Goal: Information Seeking & Learning: Learn about a topic

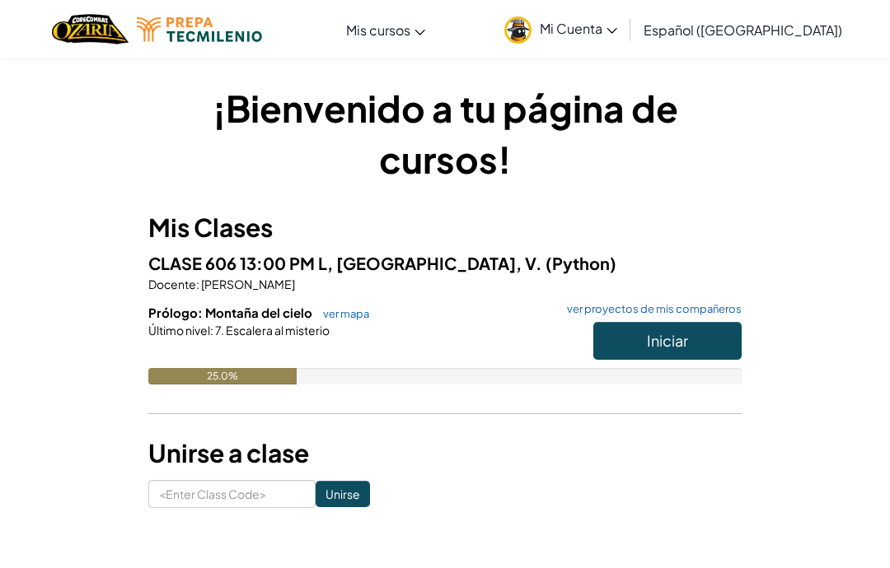
click at [627, 334] on button "Iniciar" at bounding box center [667, 341] width 148 height 38
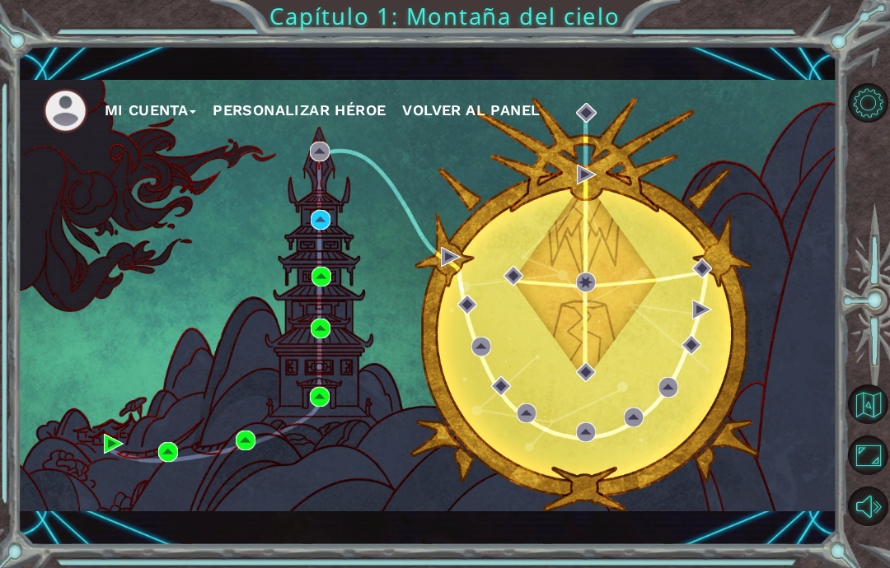
click at [331, 246] on div "Mi Cuenta Personalizar héroe Volver al panel" at bounding box center [427, 296] width 819 height 432
click at [328, 220] on img at bounding box center [321, 220] width 20 height 20
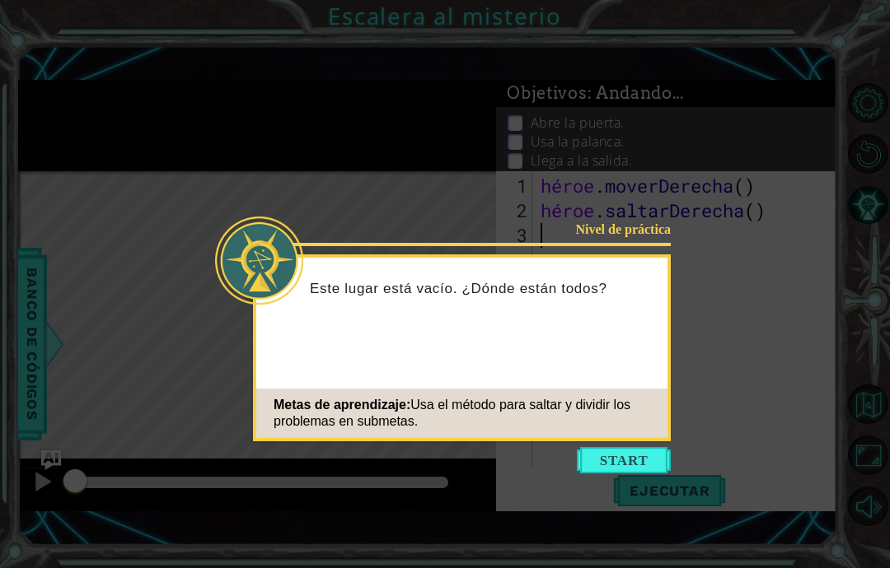
click at [634, 462] on button "Comenzar" at bounding box center [624, 460] width 94 height 26
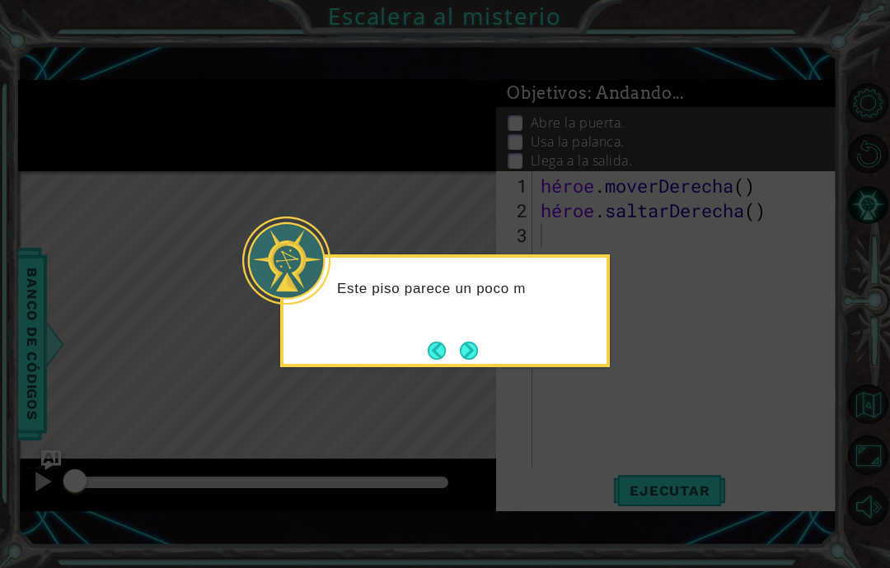
click at [468, 348] on button "Próximo" at bounding box center [468, 350] width 30 height 30
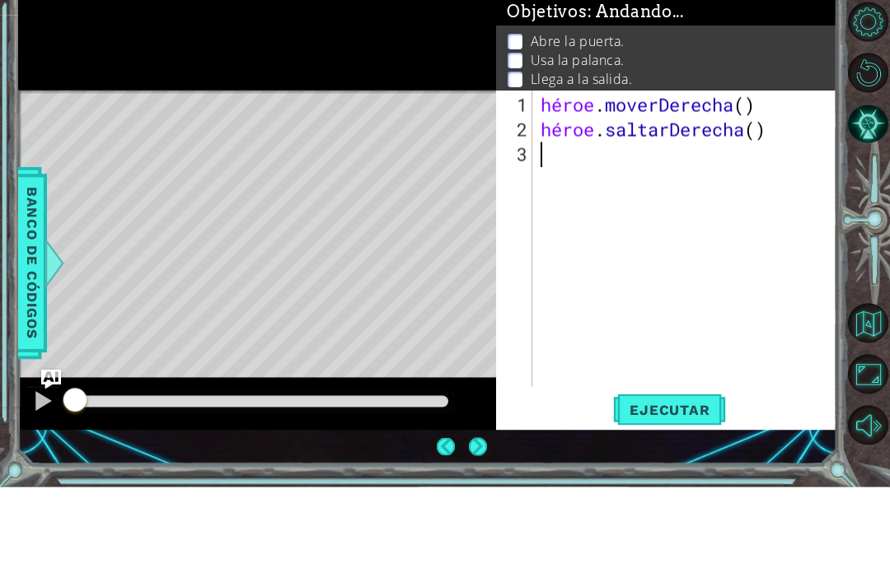
scroll to position [66, 0]
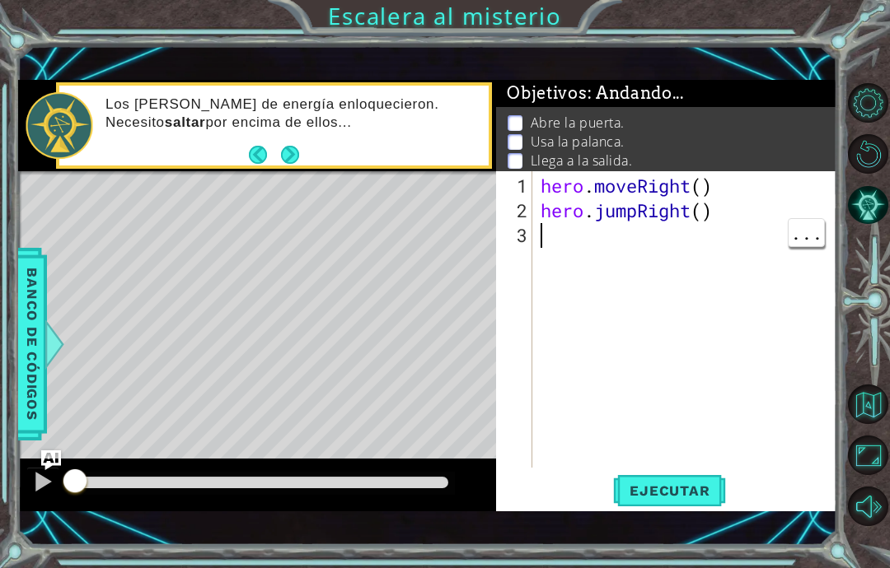
click at [550, 241] on div "hero . moveRight ( ) hero . jumpRight ( )" at bounding box center [689, 347] width 304 height 346
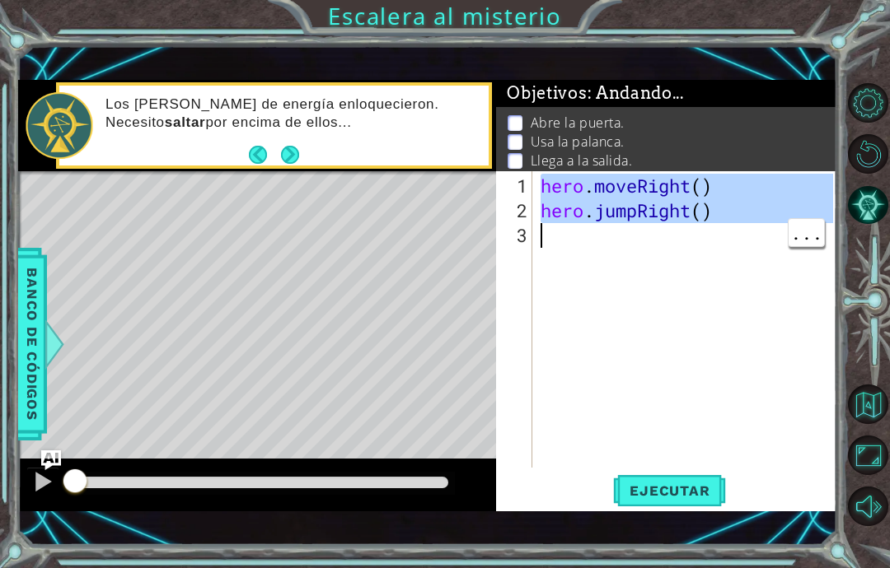
click at [721, 321] on div "hero . moveRight ( ) hero . jumpRight ( )" at bounding box center [689, 347] width 304 height 346
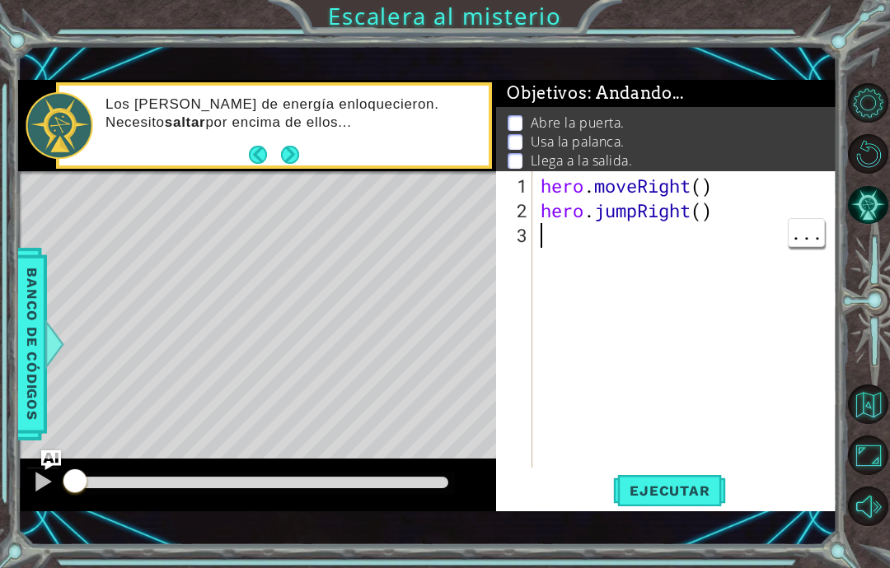
click at [592, 284] on div "hero . moveRight ( ) hero . jumpRight ( )" at bounding box center [689, 347] width 304 height 346
click at [588, 247] on div "hero . moveRight ( ) hero . jumpRight ( )" at bounding box center [689, 347] width 304 height 346
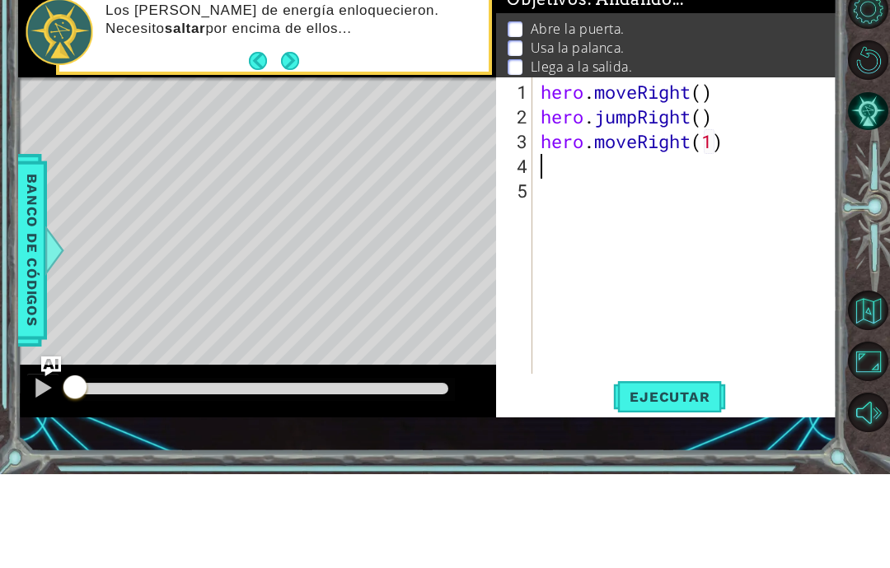
click at [663, 483] on span "Ejecutar" at bounding box center [669, 491] width 113 height 16
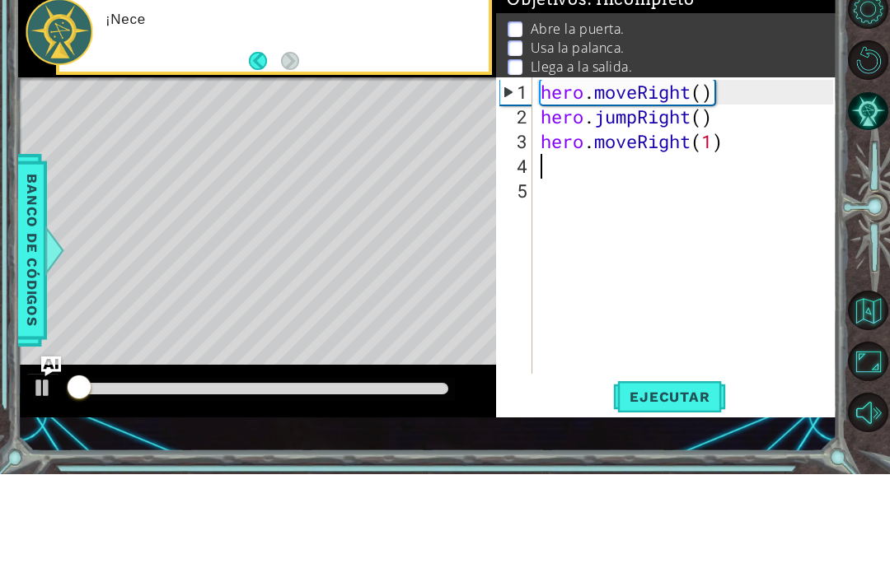
click at [653, 483] on span "Ejecutar" at bounding box center [669, 491] width 113 height 16
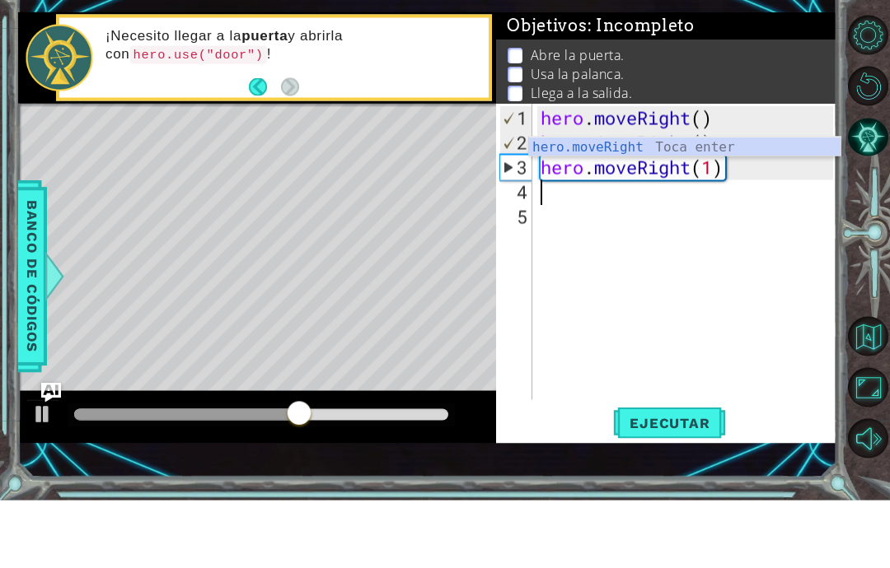
scroll to position [28, 40]
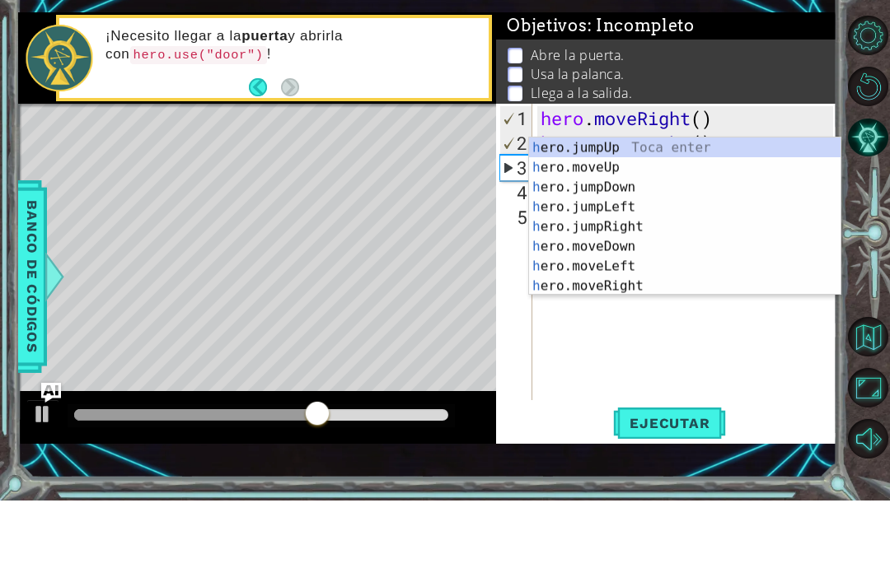
click at [643, 376] on div "hero . moveRight ( ) hero . jumpRight ( ) hero . moveRight ( 1 ) h" at bounding box center [689, 347] width 304 height 346
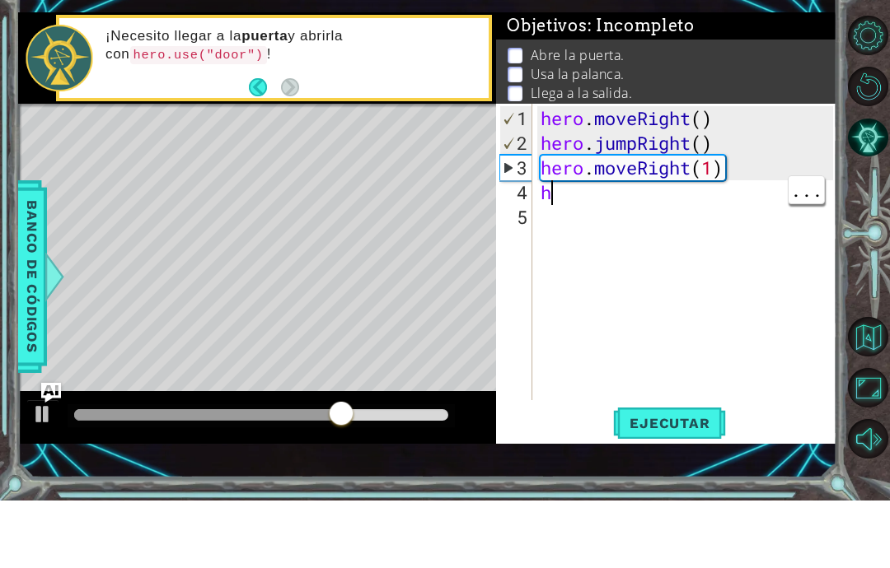
click at [571, 190] on div "hero . moveRight ( ) hero . jumpRight ( ) hero . moveRight ( 1 ) h" at bounding box center [689, 347] width 304 height 346
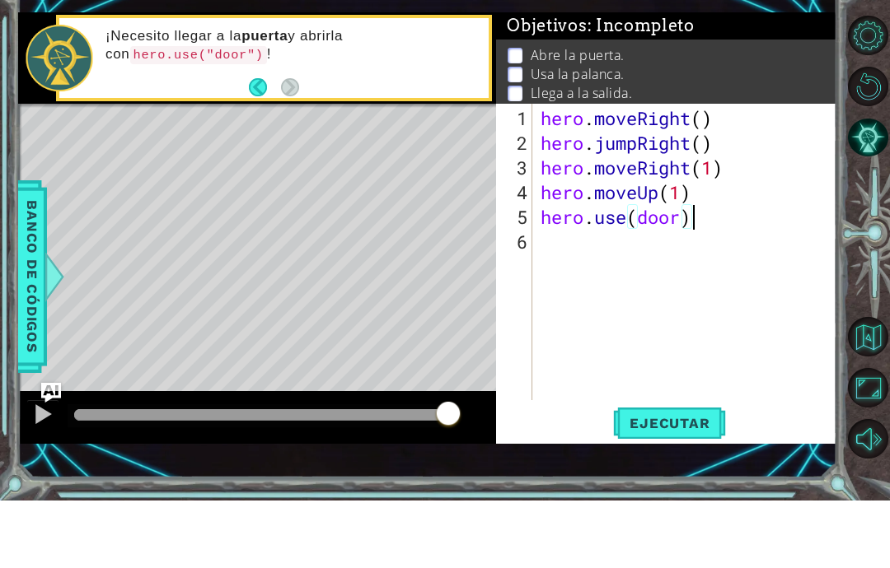
scroll to position [28, 51]
click at [644, 475] on button "Ejecutar" at bounding box center [669, 492] width 113 height 34
click at [675, 475] on button "Ejecutar" at bounding box center [669, 492] width 113 height 34
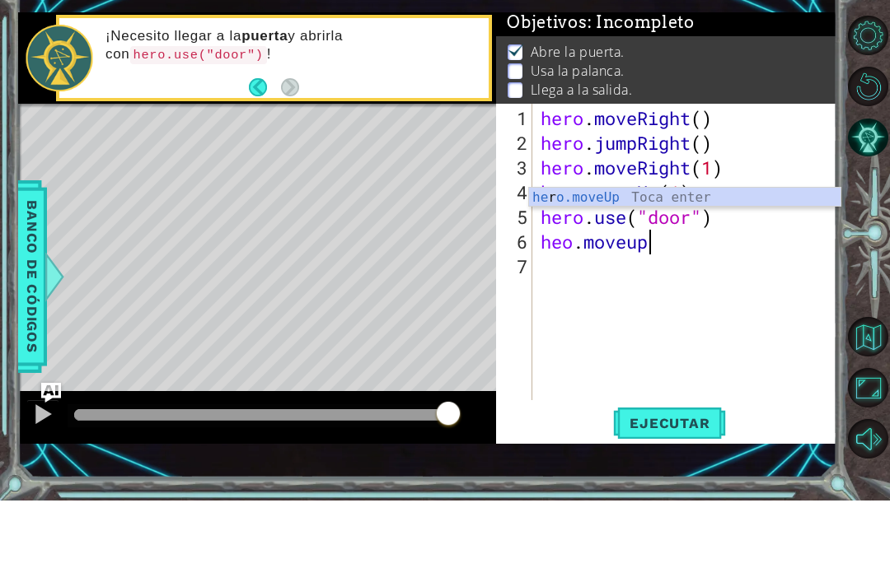
scroll to position [28, 40]
click at [72, 472] on div at bounding box center [262, 483] width 388 height 23
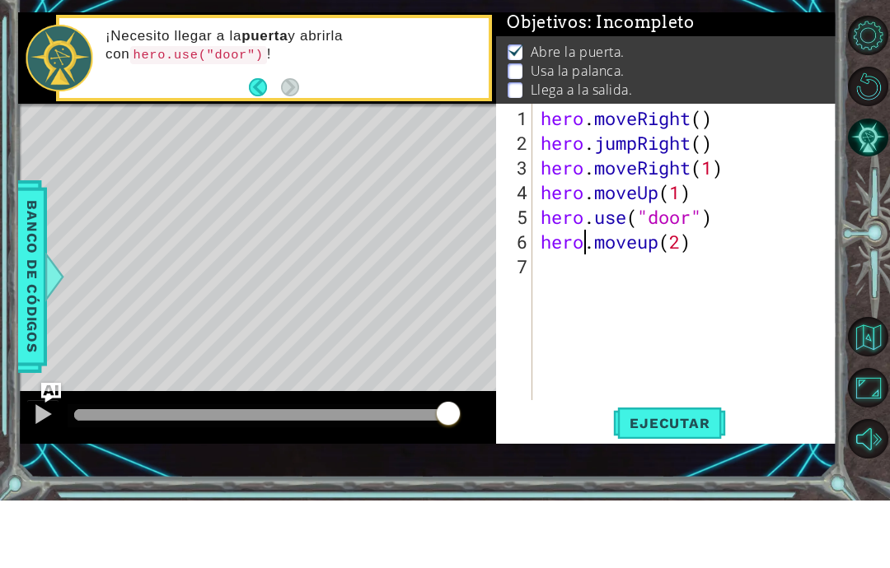
click at [652, 483] on span "Ejecutar" at bounding box center [669, 491] width 113 height 16
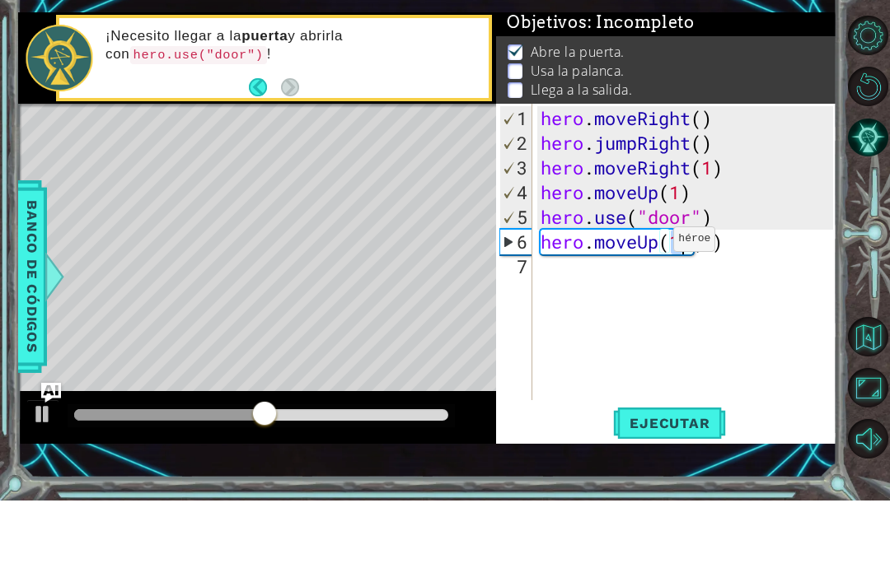
click at [643, 483] on span "Ejecutar" at bounding box center [669, 491] width 113 height 16
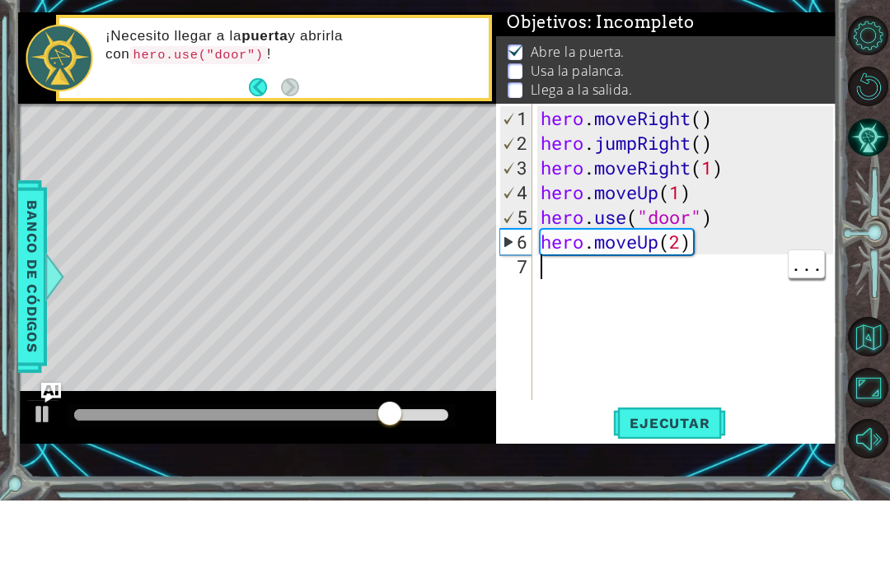
click at [643, 483] on span "Ejecutar" at bounding box center [669, 491] width 113 height 16
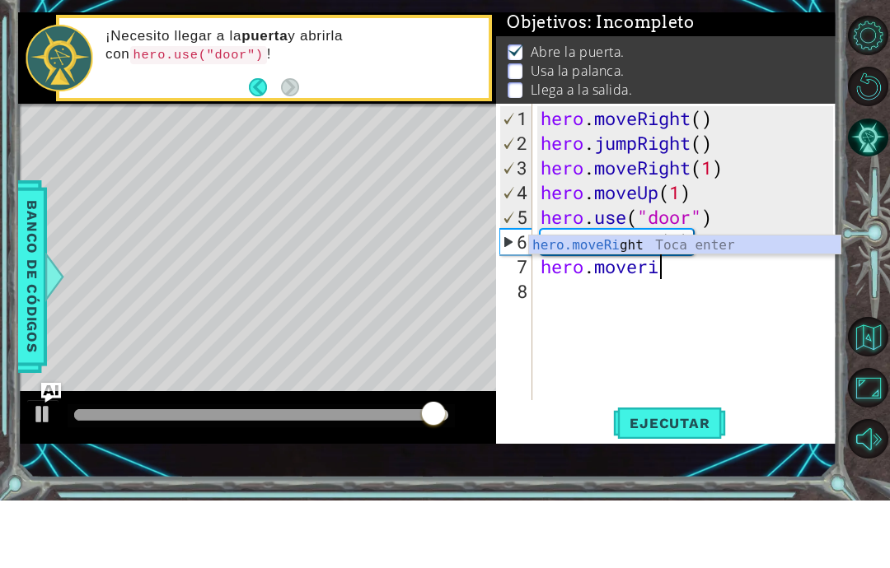
scroll to position [28, 90]
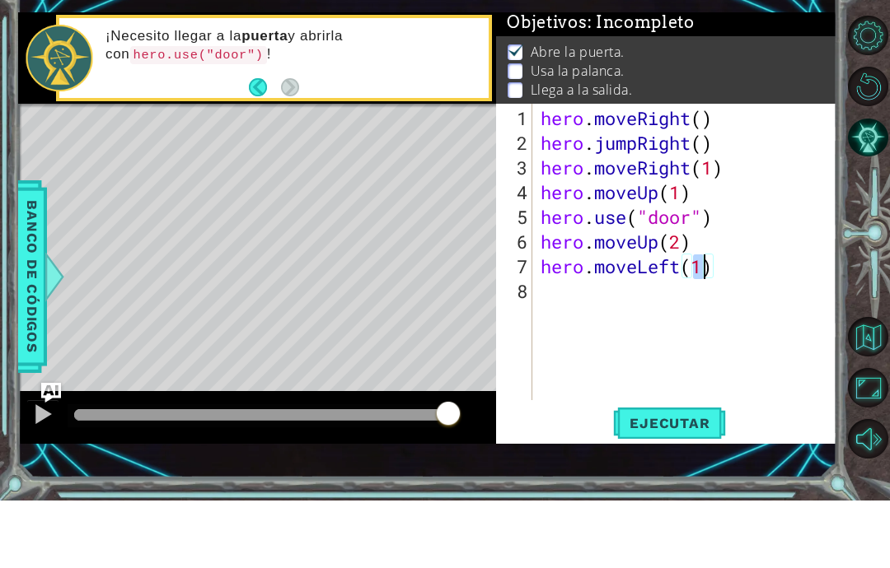
click at [635, 483] on span "Ejecutar" at bounding box center [669, 491] width 113 height 16
click at [664, 483] on span "Ejecutar" at bounding box center [669, 491] width 113 height 16
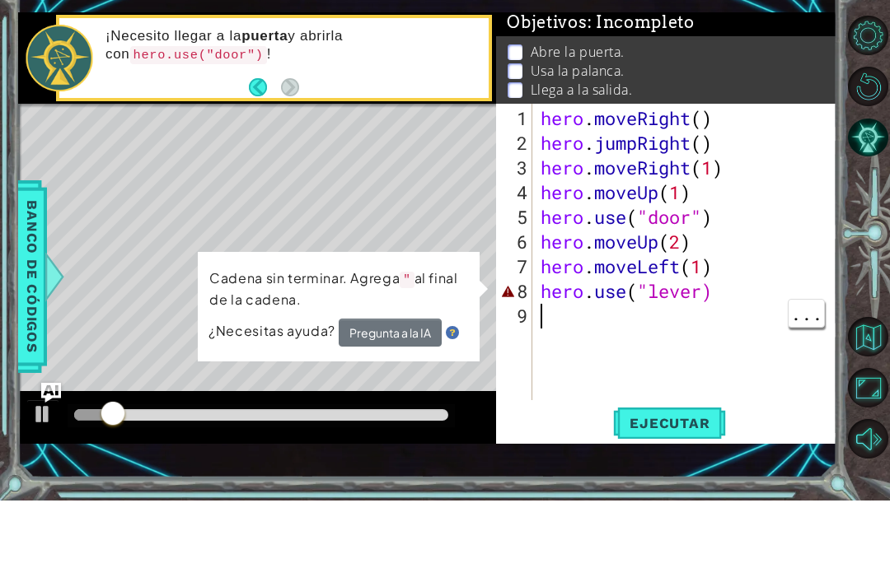
click at [700, 288] on div "hero . moveRight ( ) hero . jumpRight ( ) hero . moveRight ( 1 ) hero . moveUp …" at bounding box center [689, 347] width 304 height 346
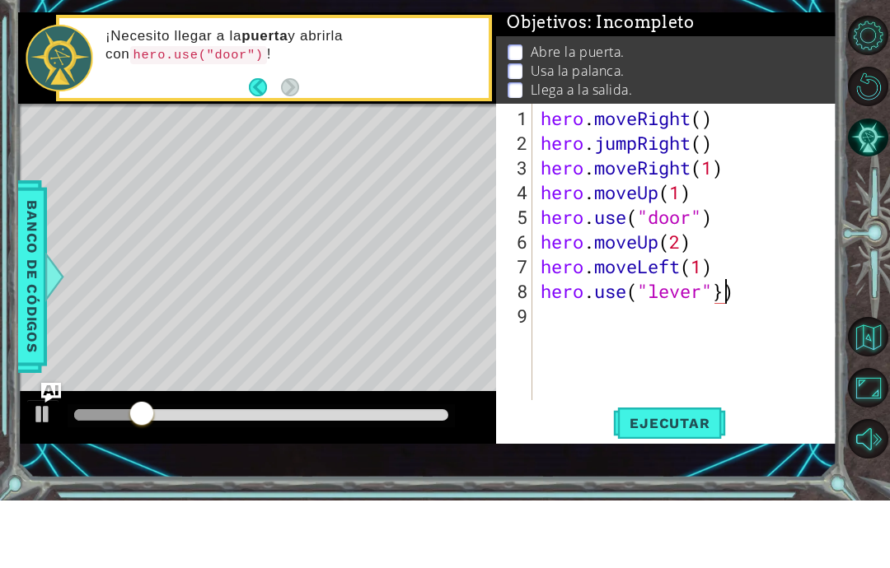
scroll to position [28, 51]
click at [682, 475] on button "Ejecutar" at bounding box center [669, 492] width 113 height 34
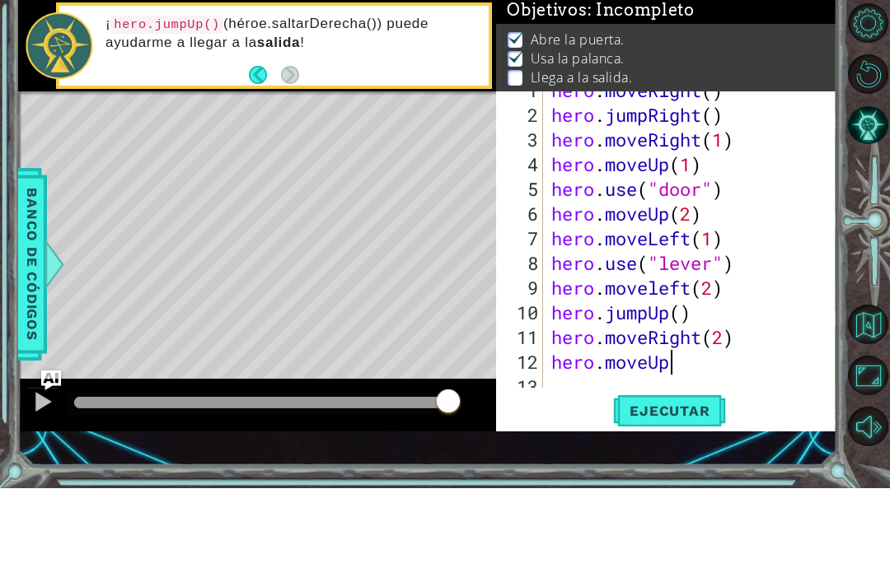
scroll to position [28, 90]
click at [678, 483] on span "Ejecutar" at bounding box center [669, 491] width 113 height 16
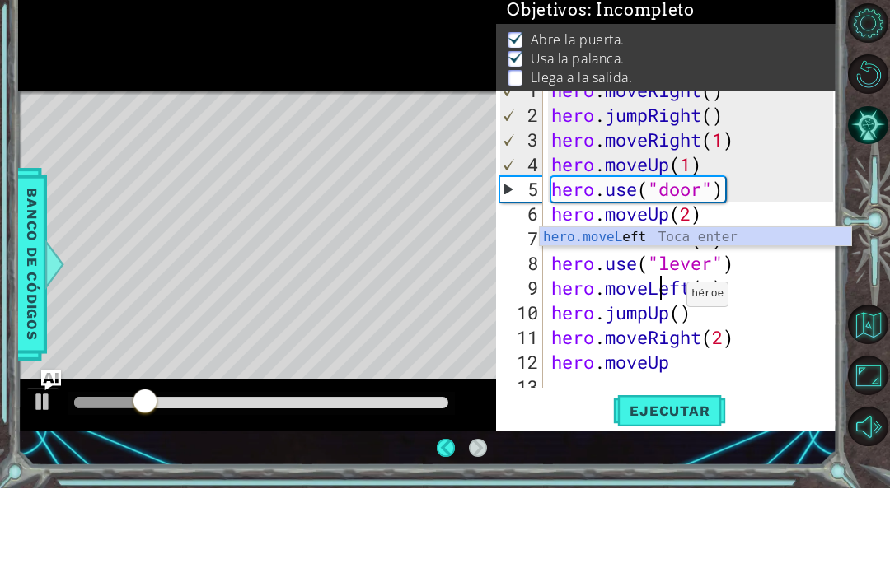
scroll to position [28, 40]
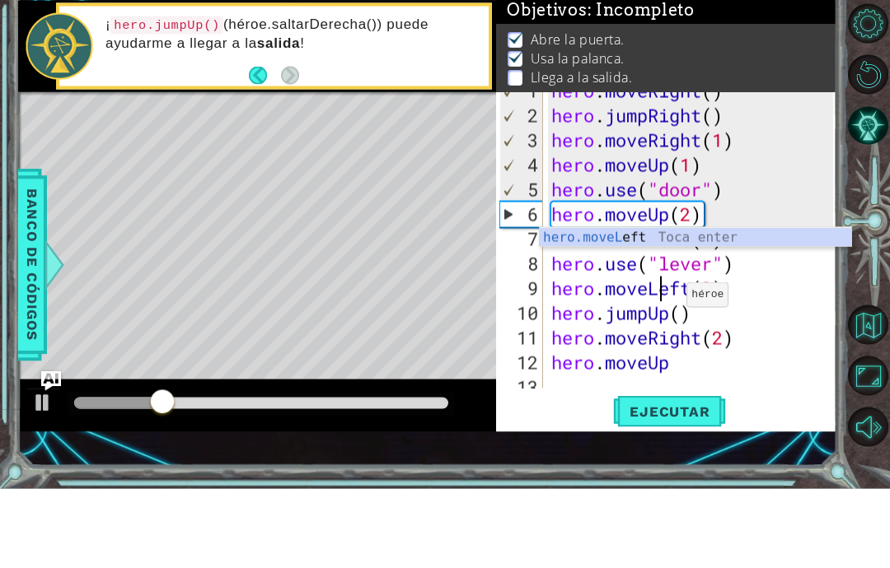
click at [705, 483] on span "Ejecutar" at bounding box center [669, 491] width 113 height 16
type textarea "abcde fg"
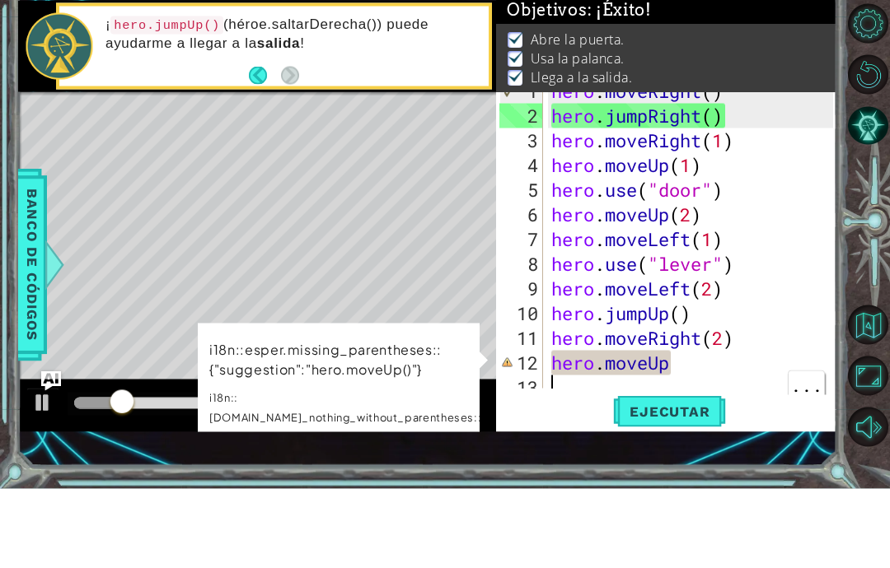
click at [683, 364] on div "hero . moveRight ( ) hero . jumpRight ( ) hero . moveRight ( 1 ) hero . moveUp …" at bounding box center [694, 331] width 293 height 346
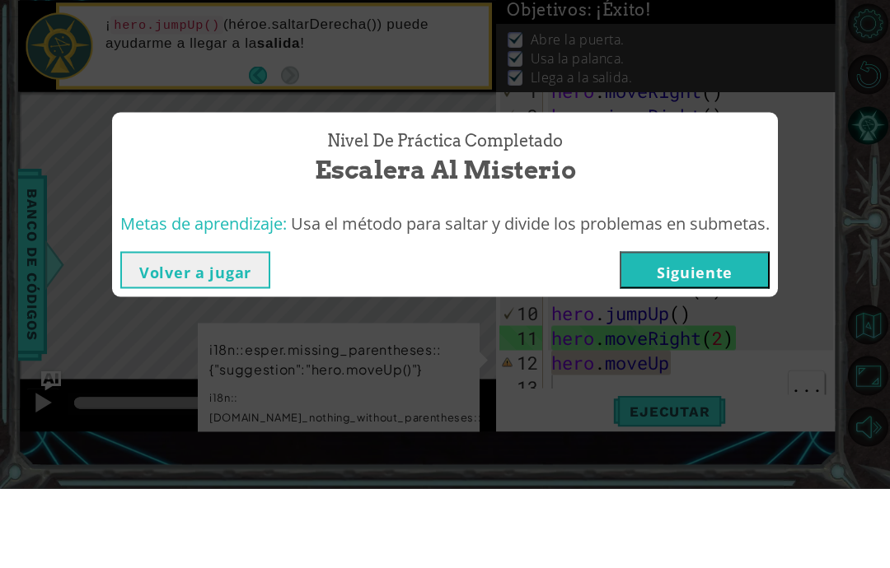
scroll to position [66, 0]
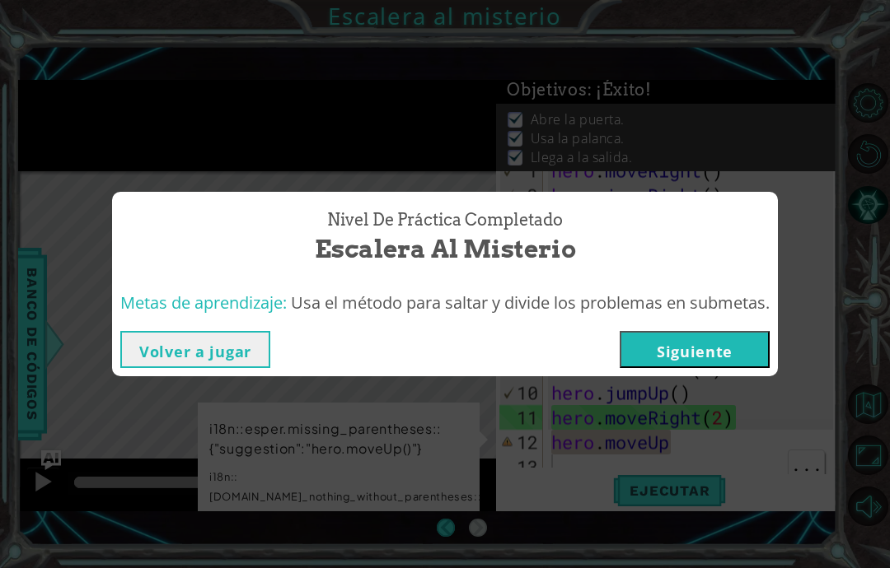
click at [739, 440] on div "Nivel de práctica Completado Escalera al misterio Metas de aprendizaje: Usa el …" at bounding box center [445, 284] width 890 height 568
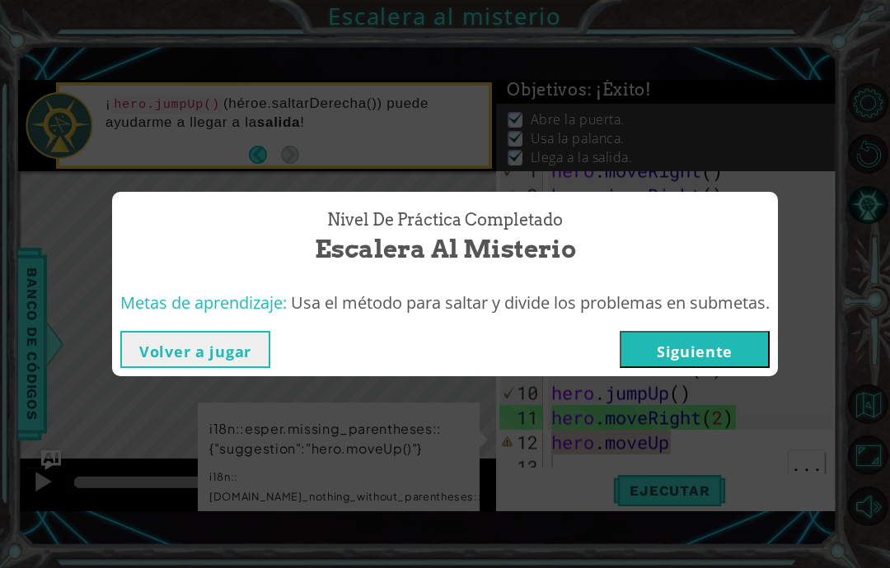
click at [742, 452] on div "Nivel de práctica Completado Escalera al misterio Metas de aprendizaje: Usa el …" at bounding box center [445, 284] width 890 height 568
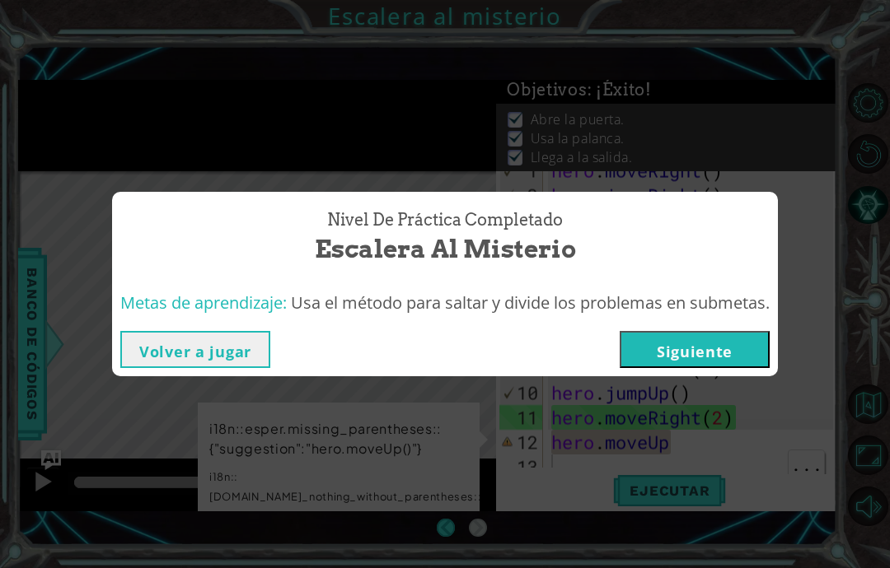
click at [668, 442] on div "Nivel de práctica Completado Escalera al misterio Metas de aprendizaje: Usa el …" at bounding box center [445, 284] width 890 height 568
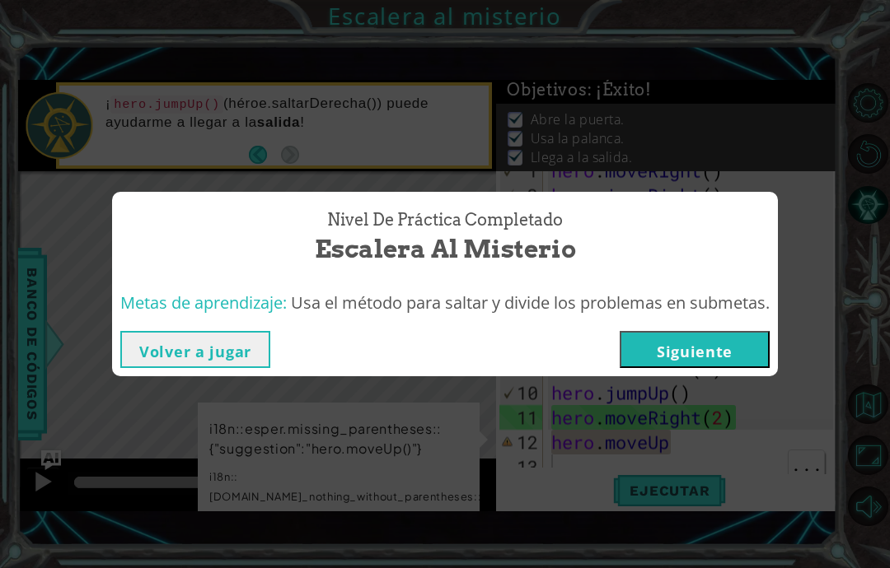
click at [166, 304] on span "Metas de aprendizaje:" at bounding box center [203, 303] width 166 height 22
click at [699, 433] on div "Nivel de práctica Completado Escalera al misterio Metas de aprendizaje: Usa el …" at bounding box center [445, 284] width 890 height 568
click at [721, 345] on button "Siguiente" at bounding box center [695, 349] width 150 height 37
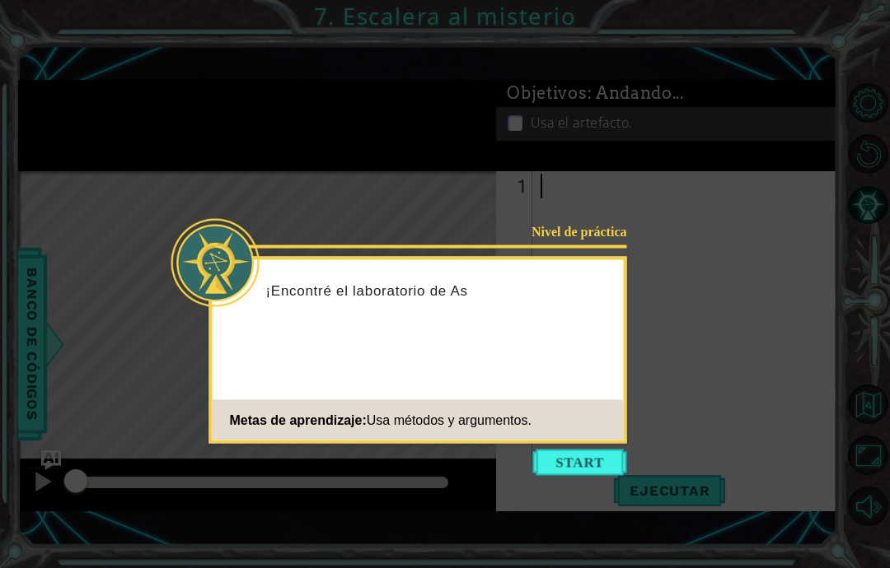
scroll to position [66, 0]
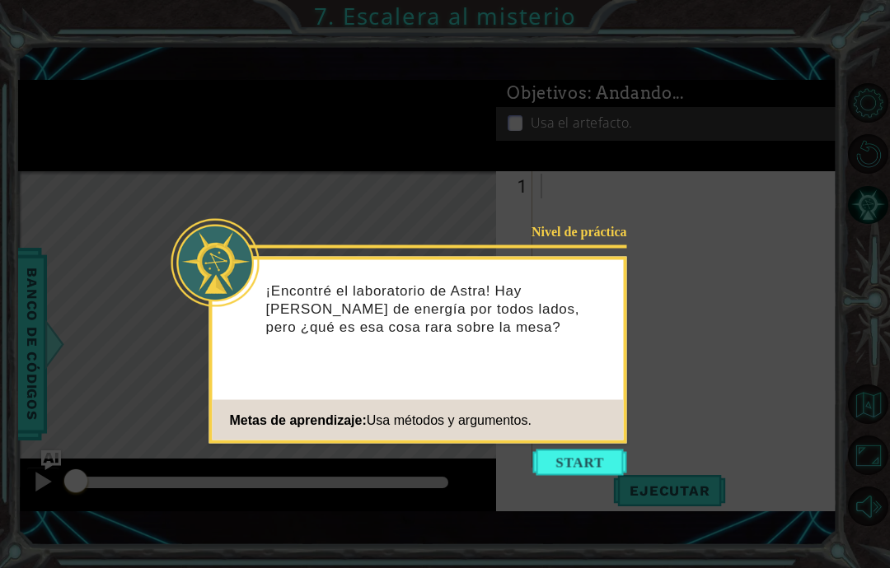
click at [585, 450] on button "Comenzar" at bounding box center [580, 463] width 94 height 26
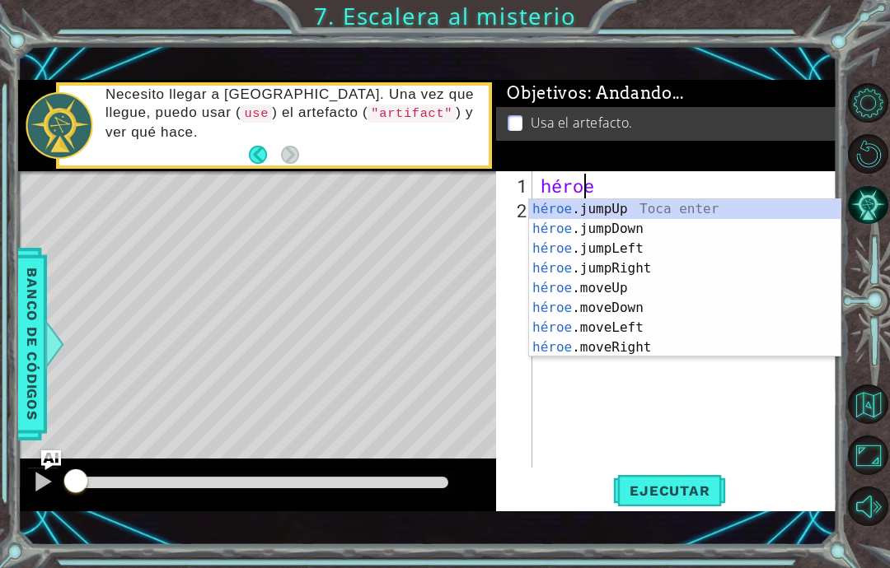
scroll to position [28, 84]
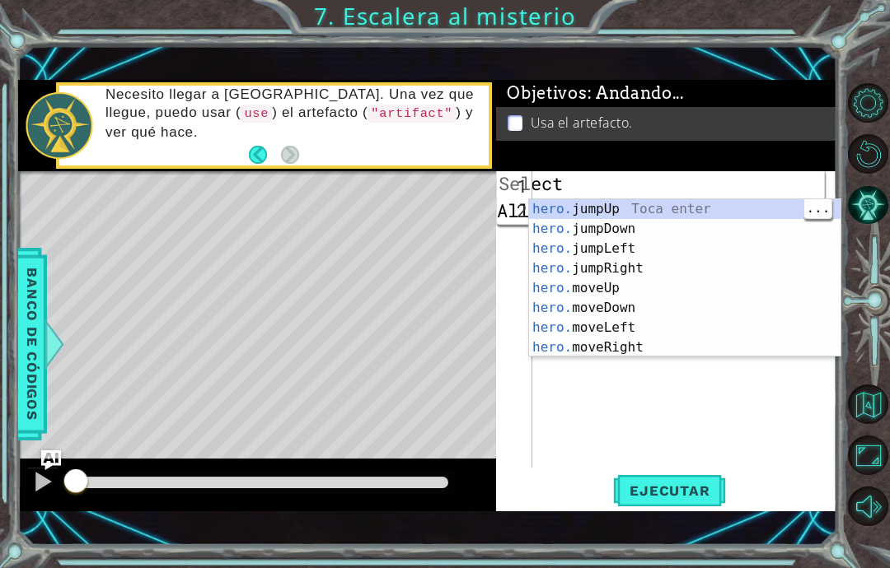
click at [681, 420] on div "hero ." at bounding box center [689, 347] width 304 height 346
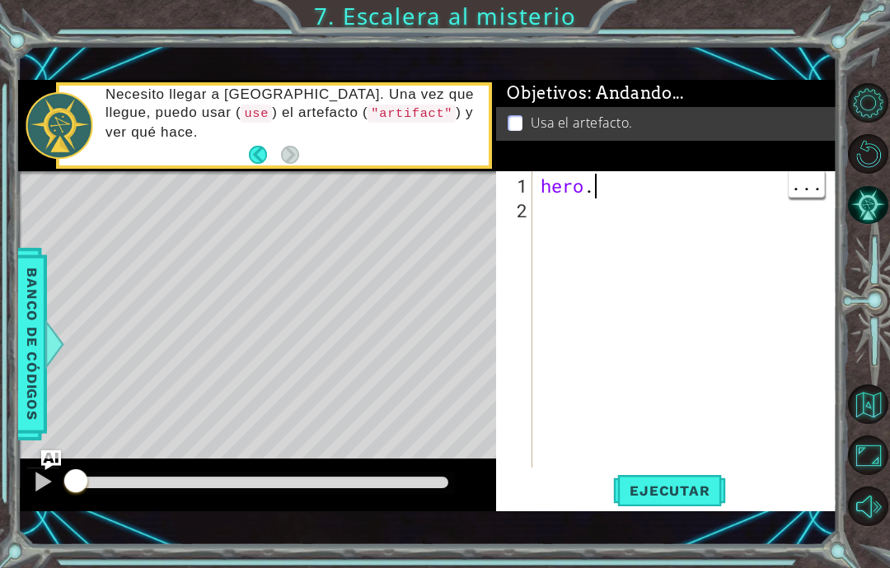
click at [608, 191] on div "hero ." at bounding box center [689, 347] width 304 height 346
click at [612, 194] on div "hero ." at bounding box center [689, 347] width 304 height 346
click at [623, 202] on div "hero ." at bounding box center [689, 347] width 304 height 346
click at [635, 188] on div "hero ." at bounding box center [689, 347] width 304 height 346
click at [619, 186] on div "hero ." at bounding box center [689, 347] width 304 height 346
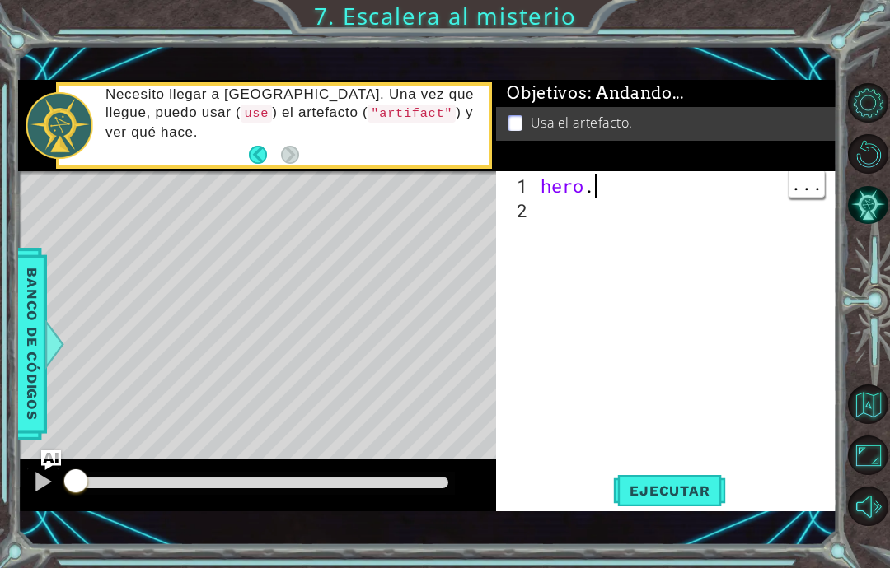
click at [614, 180] on div "hero ." at bounding box center [689, 347] width 304 height 346
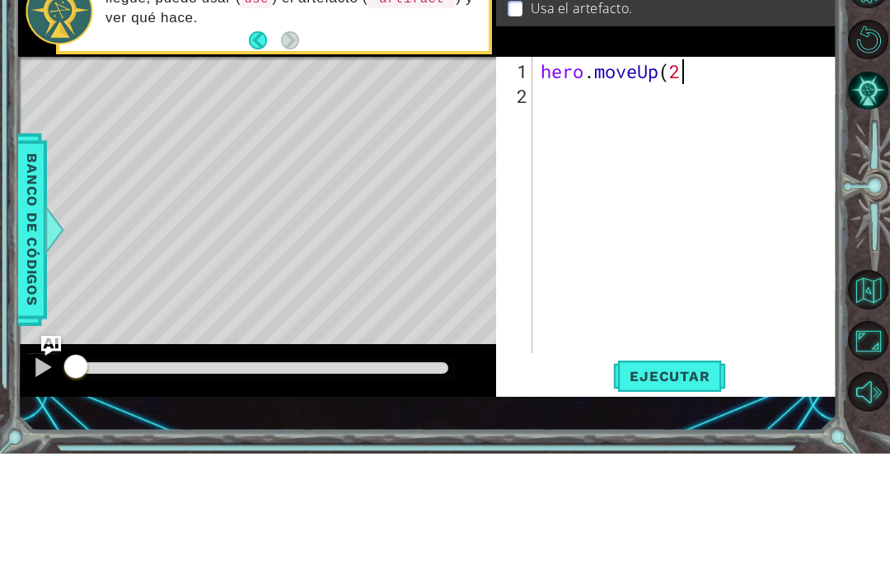
scroll to position [28, 128]
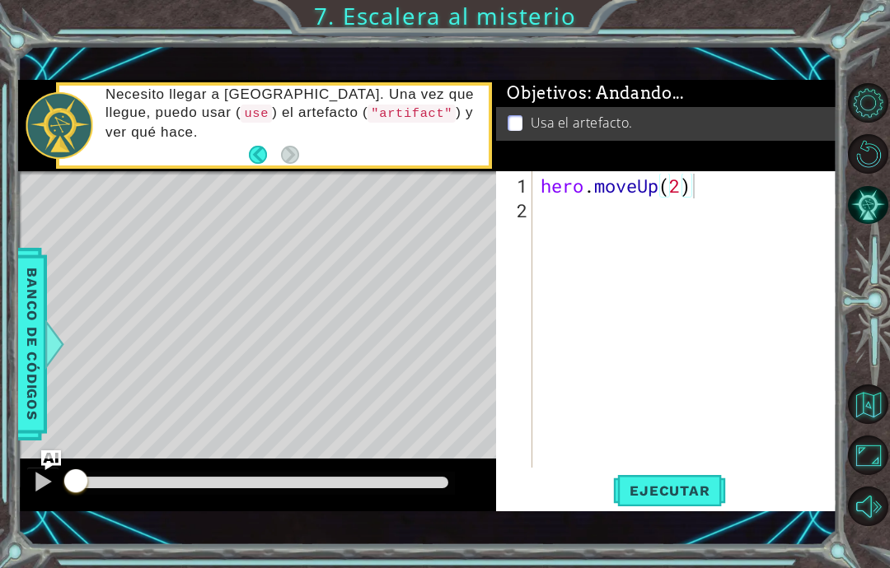
click at [699, 489] on span "Ejecutar" at bounding box center [669, 491] width 113 height 16
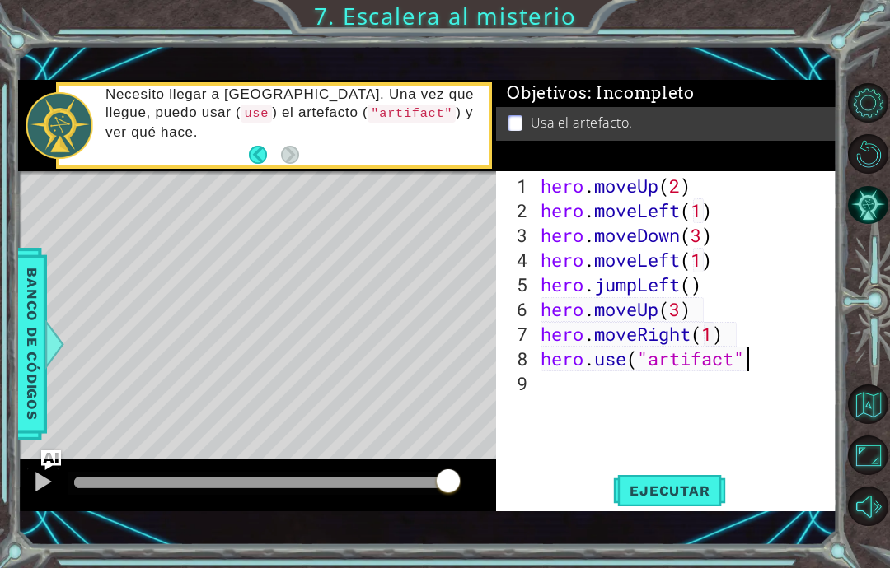
scroll to position [28, 160]
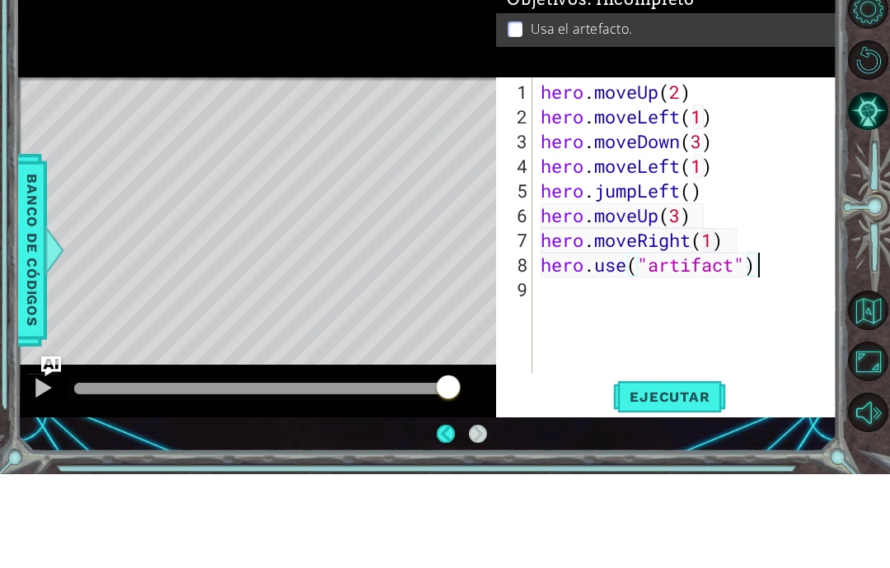
click at [673, 483] on span "Ejecutar" at bounding box center [669, 491] width 113 height 16
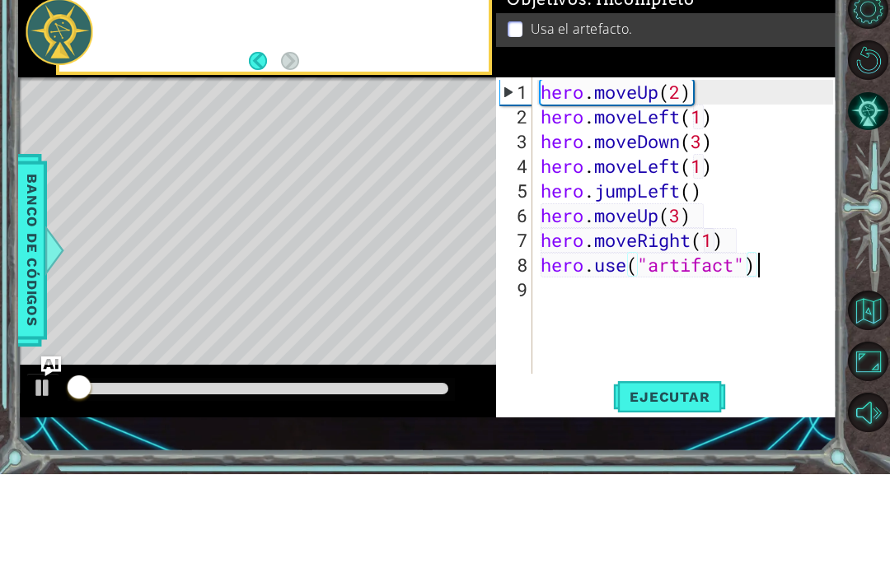
scroll to position [28, 90]
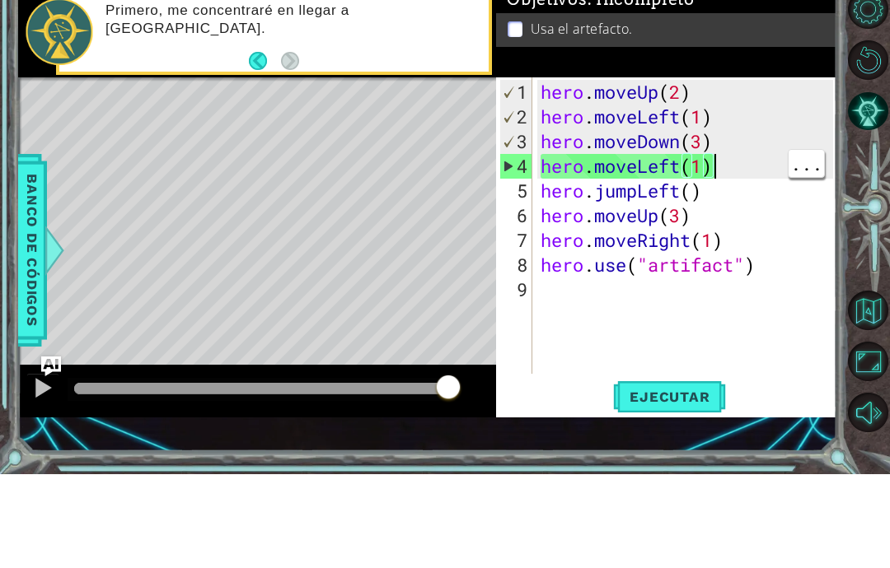
click at [730, 177] on div "hero . moveUp ( 2 ) hero . moveLeft ( 1 ) hero . moveDown ( 3 ) hero . moveLeft…" at bounding box center [689, 347] width 304 height 346
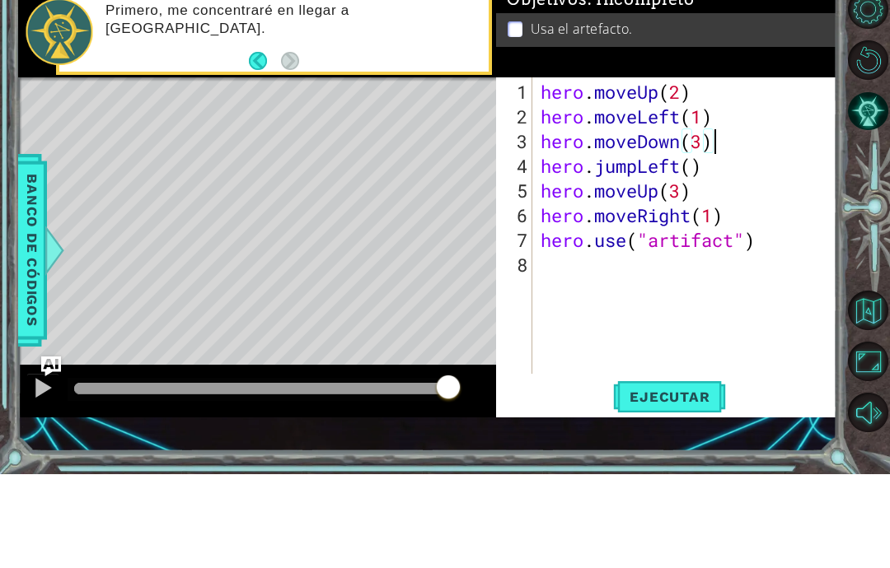
click at [668, 483] on span "Ejecutar" at bounding box center [669, 491] width 113 height 16
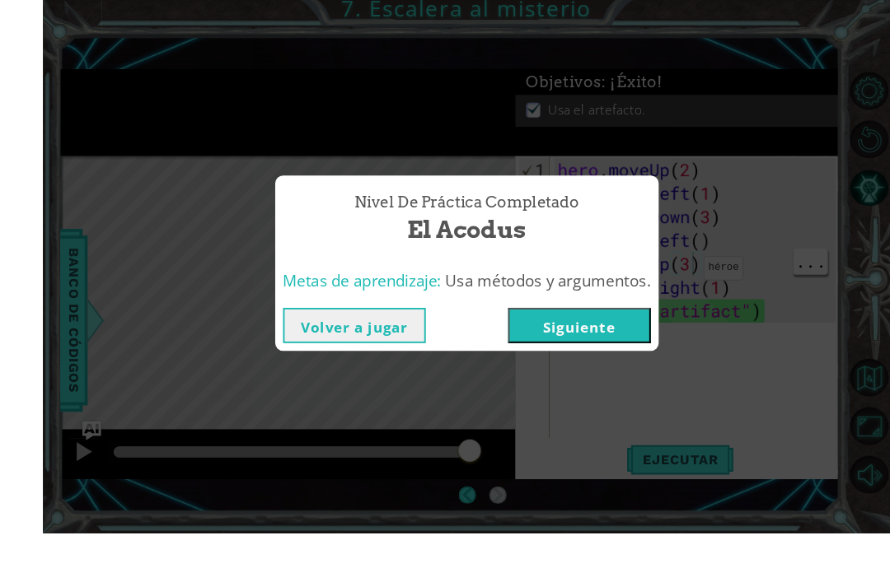
scroll to position [58, 0]
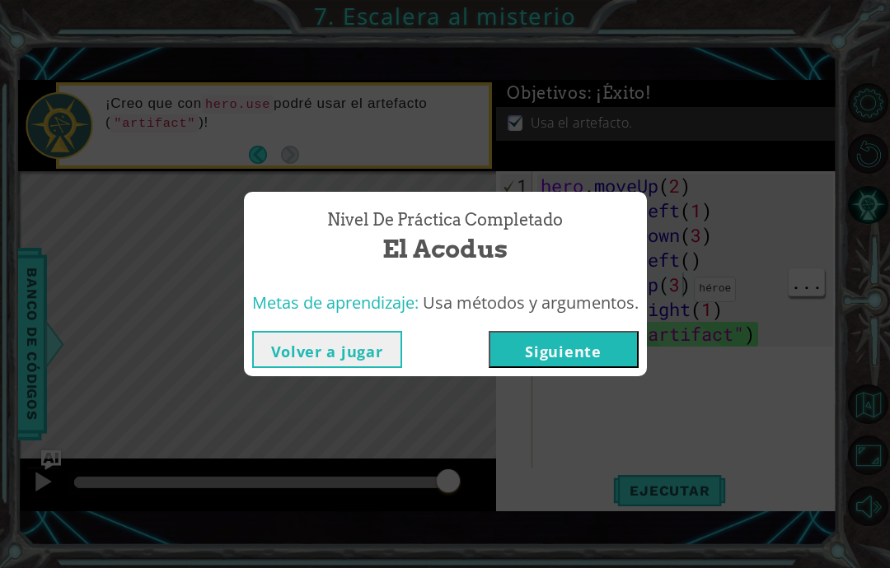
click at [293, 352] on button "Volver a jugar" at bounding box center [327, 349] width 150 height 37
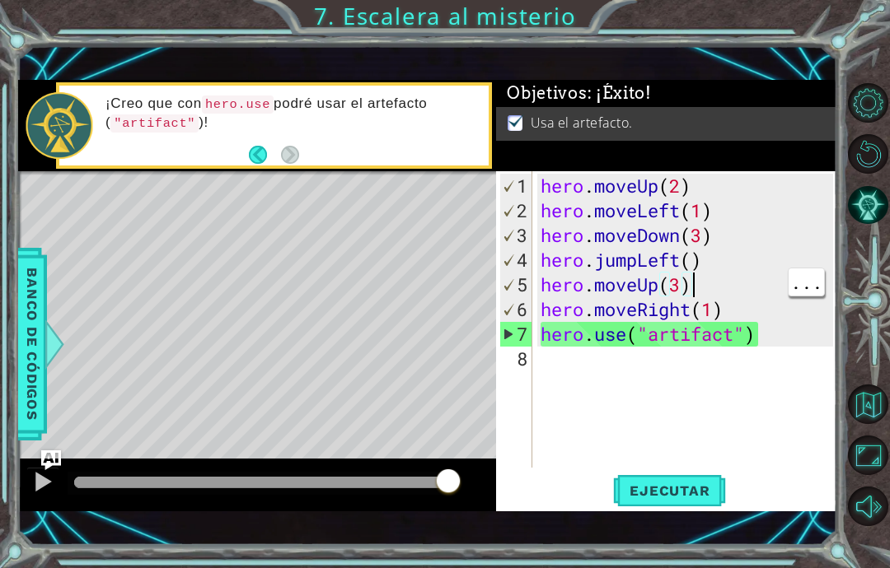
click at [689, 288] on div "hero . moveUp ( 2 ) hero . moveLeft ( 1 ) hero . moveDown ( 3 ) hero . jumpLeft…" at bounding box center [689, 347] width 304 height 346
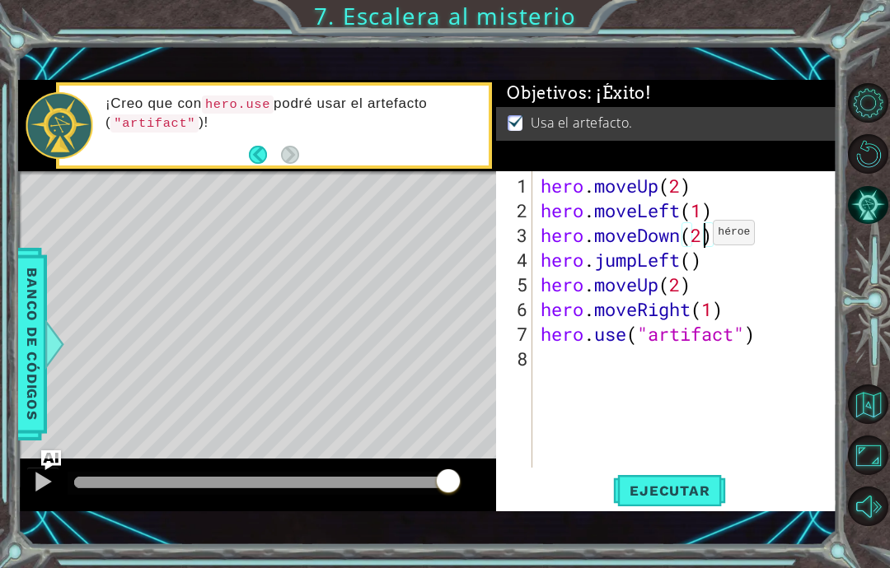
scroll to position [66, 0]
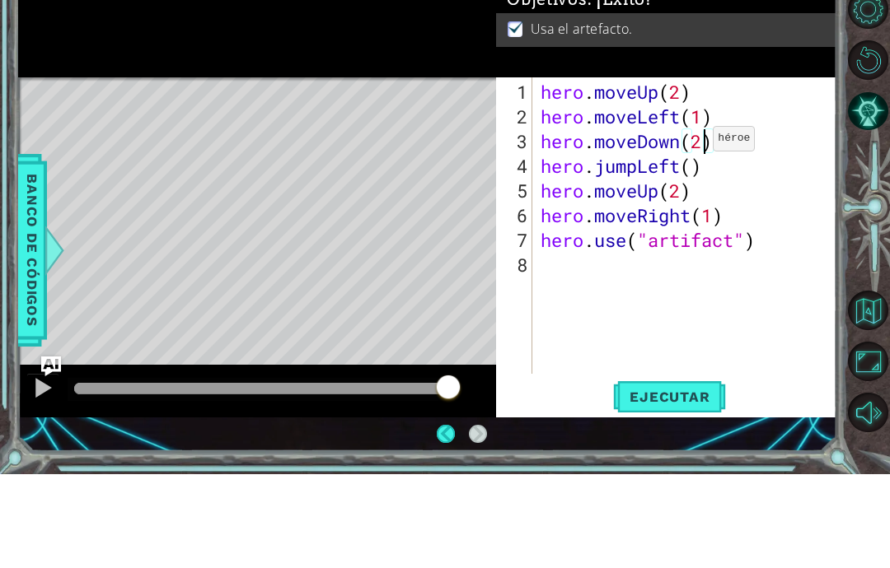
click at [690, 483] on span "Ejecutar" at bounding box center [669, 491] width 113 height 16
type textarea "abcde fg"
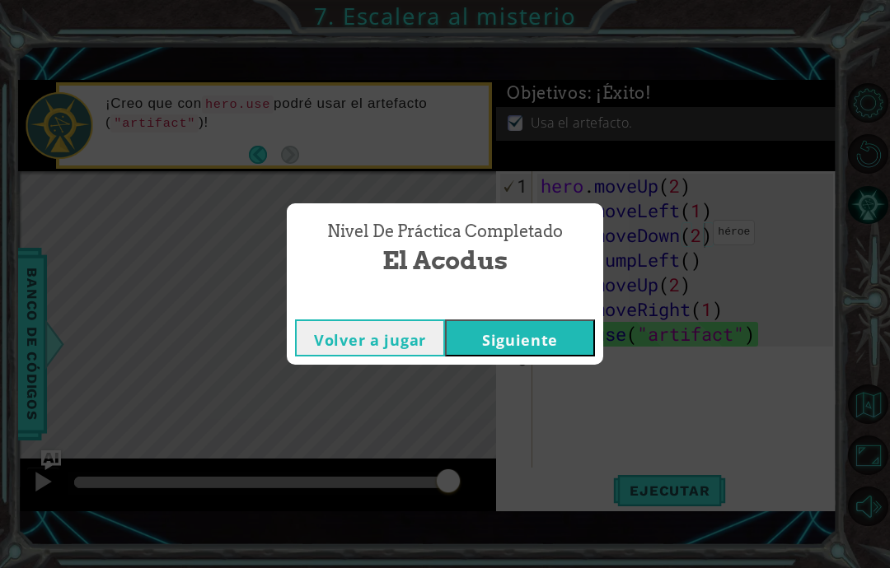
click at [515, 344] on button "Siguiente" at bounding box center [520, 338] width 150 height 37
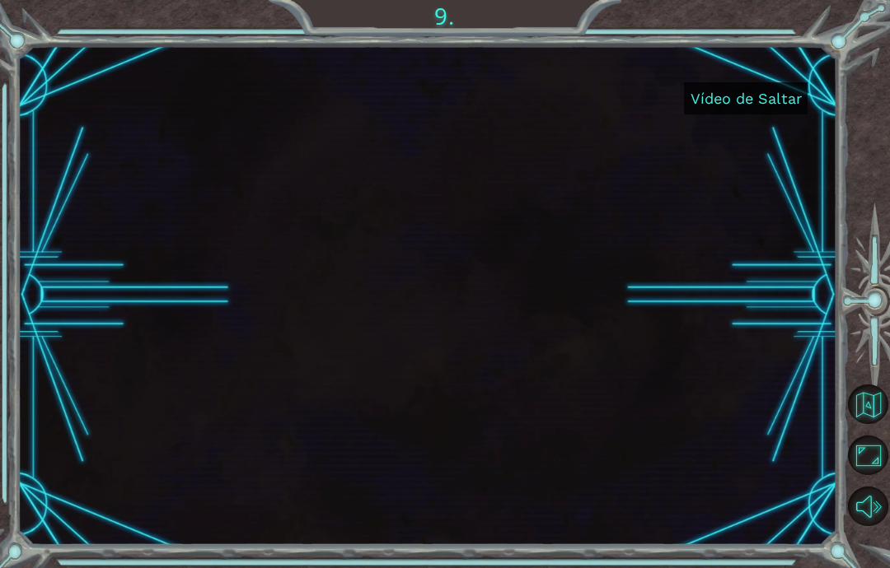
click at [862, 475] on button "Maximizar navegador" at bounding box center [868, 456] width 40 height 40
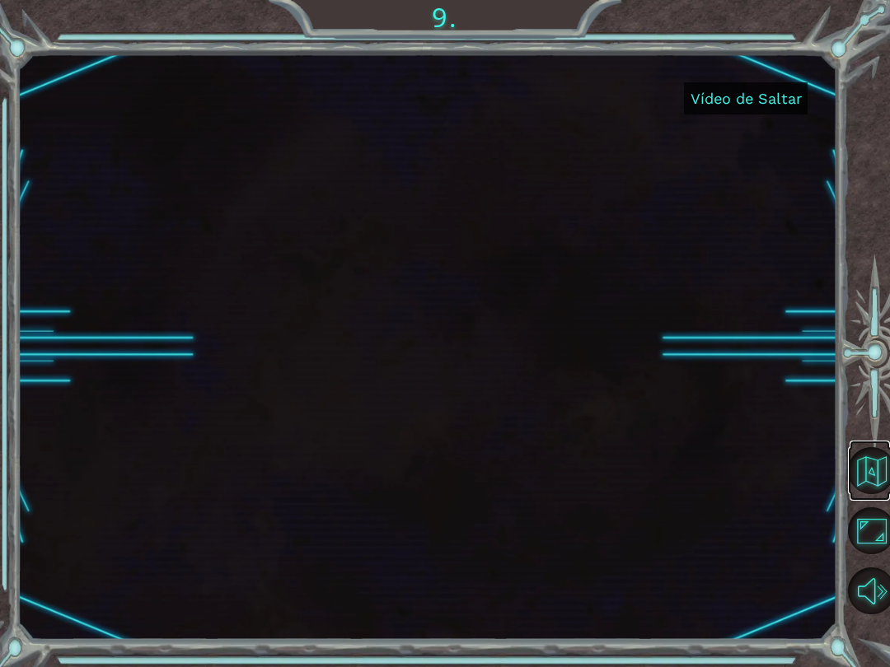
click at [862, 478] on button "Volver al mapa" at bounding box center [871, 470] width 47 height 47
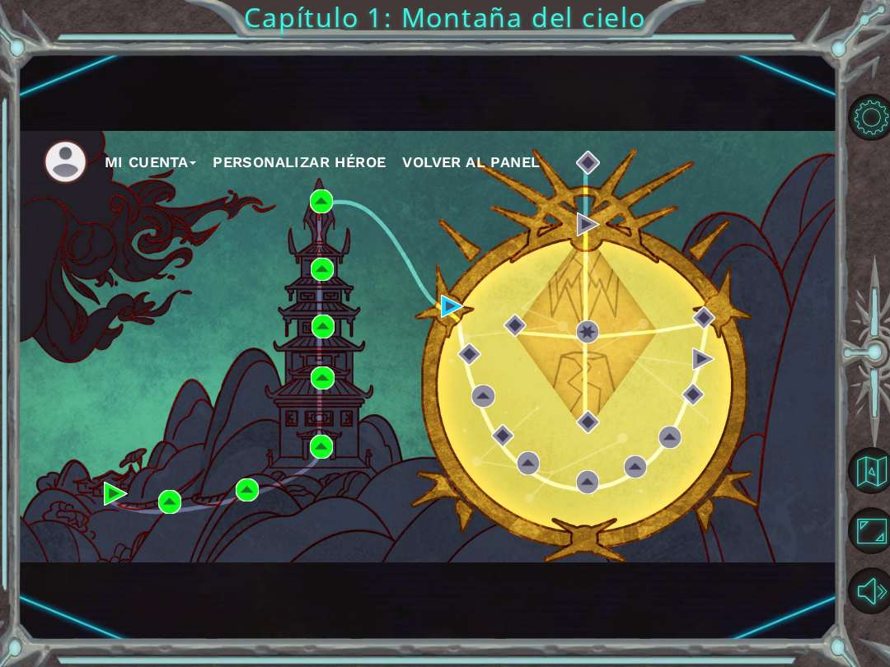
click at [863, 529] on button "Maximizar navegador" at bounding box center [871, 531] width 47 height 47
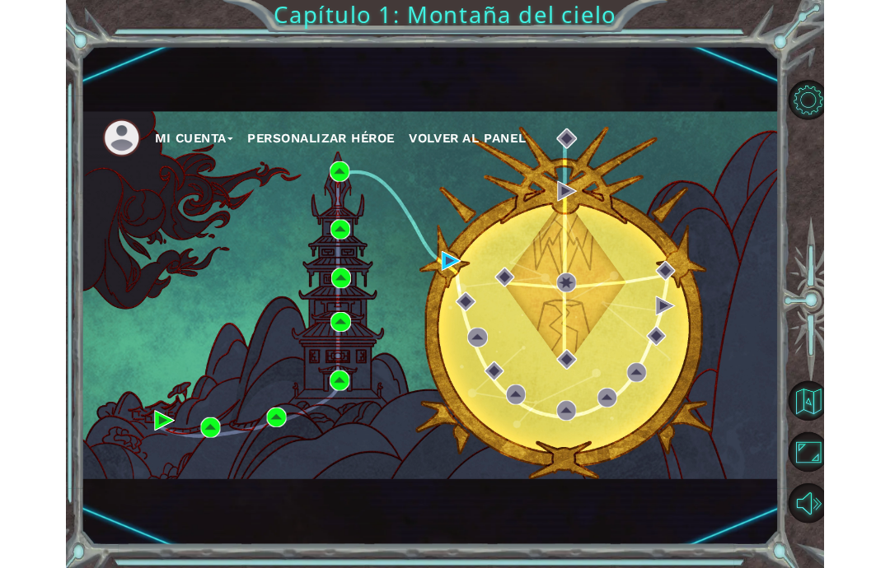
scroll to position [66, 0]
